Goal: Transaction & Acquisition: Purchase product/service

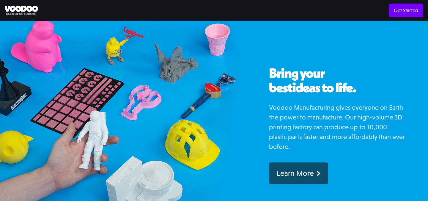
scroll to position [217, 0]
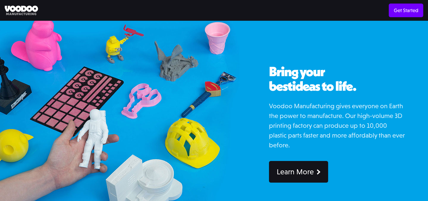
click at [286, 174] on div "Learn More" at bounding box center [294, 171] width 37 height 9
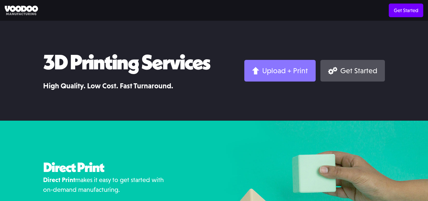
click at [285, 75] on div "Upload + Print" at bounding box center [285, 70] width 46 height 9
